Goal: Task Accomplishment & Management: Use online tool/utility

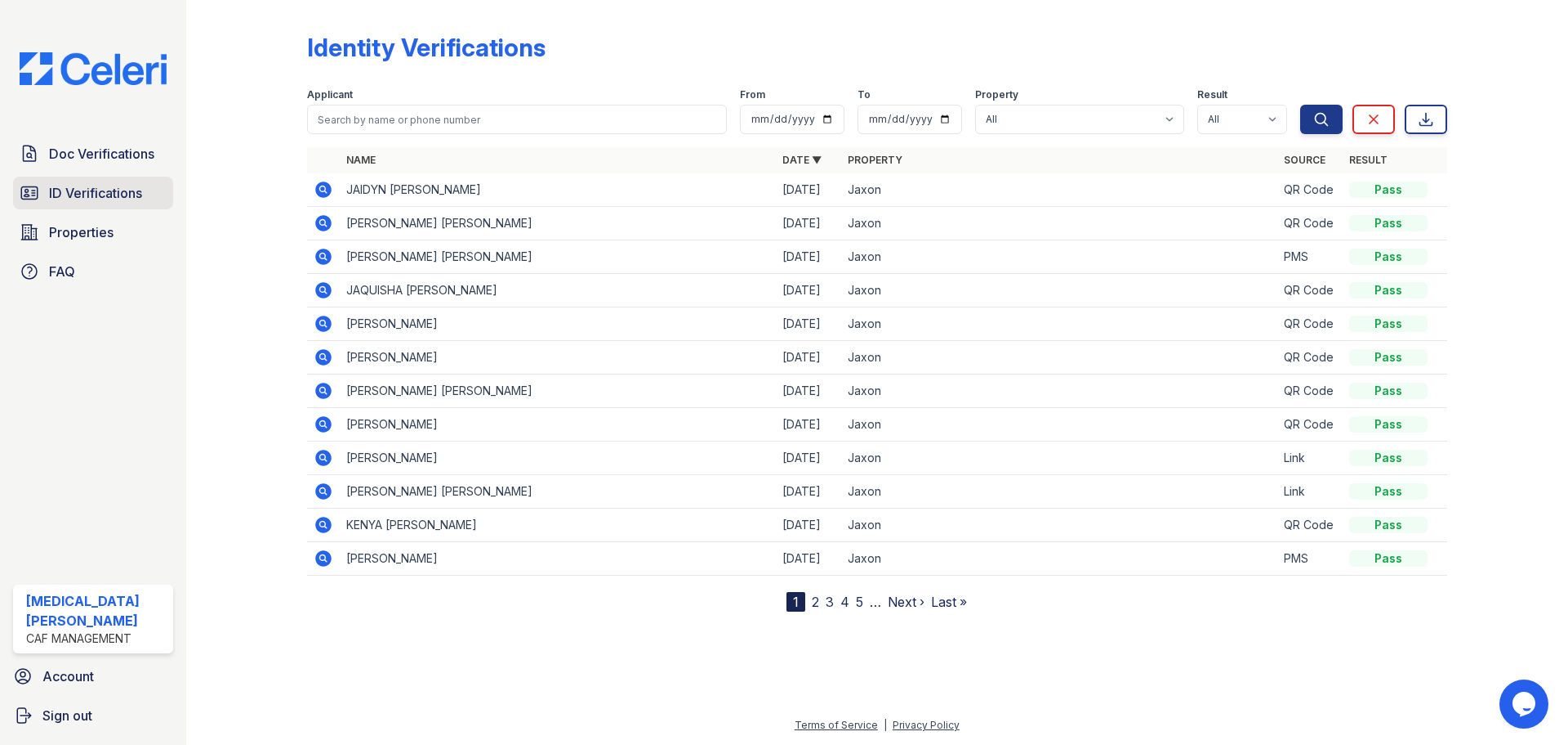
click at [112, 187] on span "ID Verifications" at bounding box center [95, 193] width 93 height 20
